Goal: Task Accomplishment & Management: Use online tool/utility

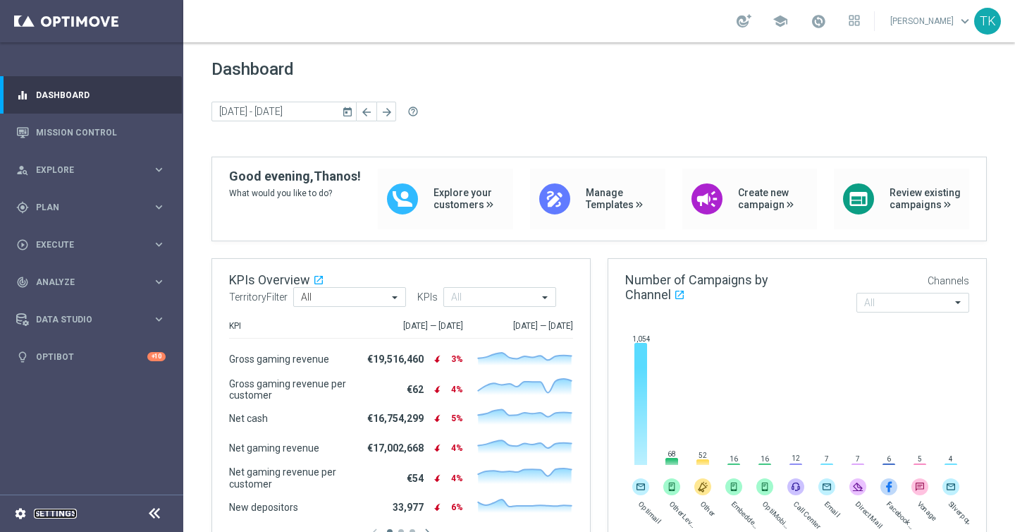
click at [51, 515] on link "Settings" at bounding box center [55, 513] width 43 height 8
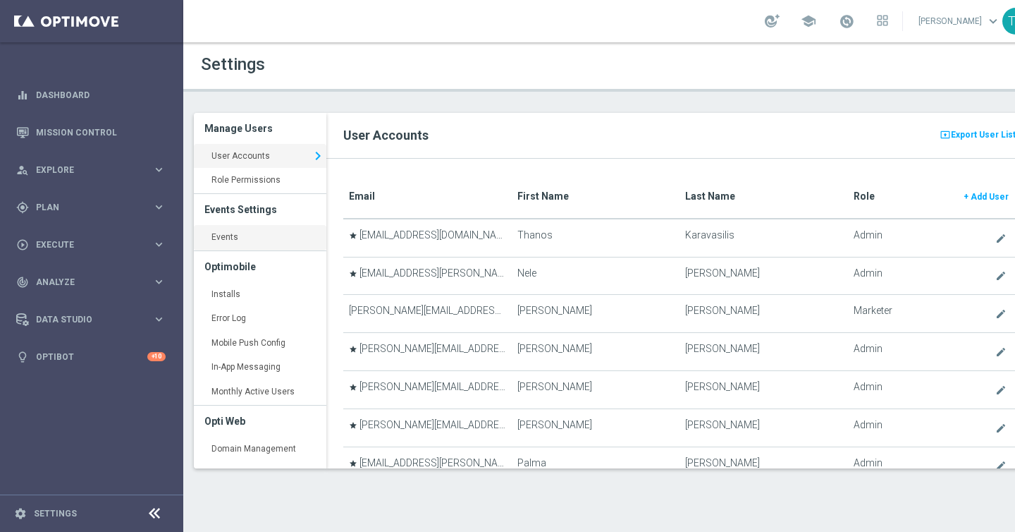
click at [238, 231] on link "Events keyboard_arrow_right" at bounding box center [260, 237] width 133 height 25
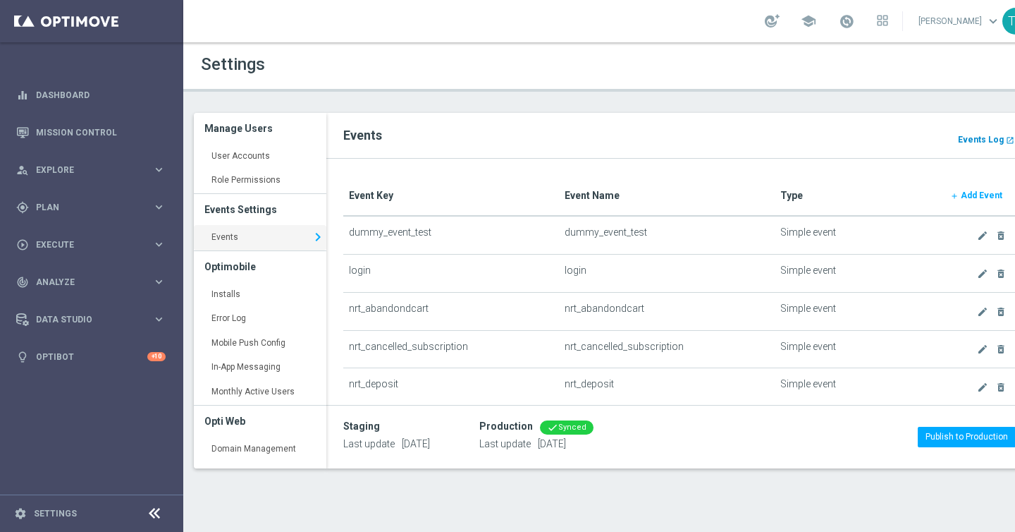
click at [978, 137] on b "Events Log" at bounding box center [981, 140] width 46 height 10
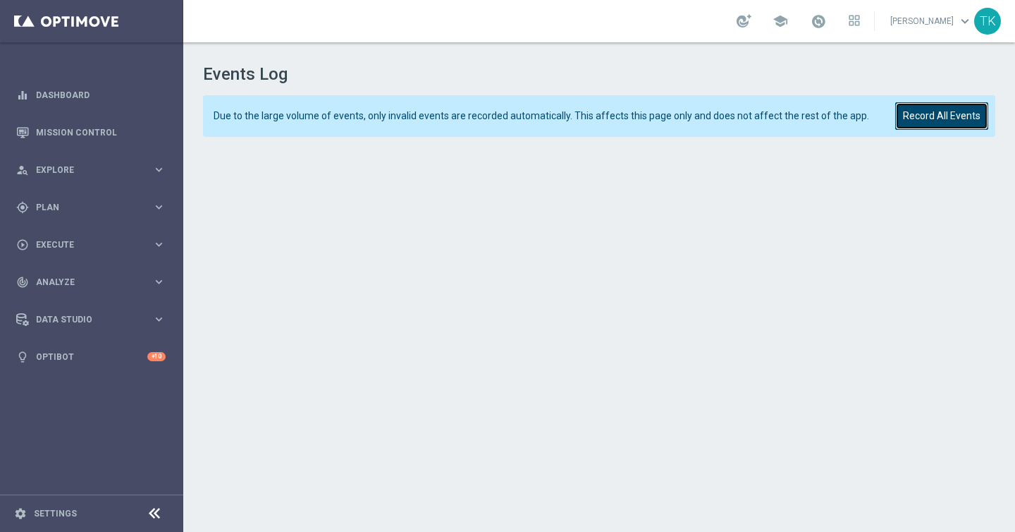
click at [923, 114] on button "Record All Events" at bounding box center [941, 115] width 93 height 27
